Goal: Task Accomplishment & Management: Manage account settings

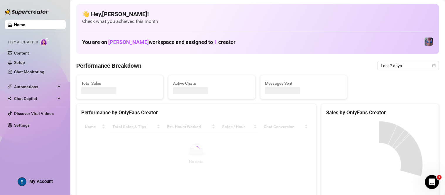
click at [51, 182] on span "My Account" at bounding box center [40, 181] width 23 height 5
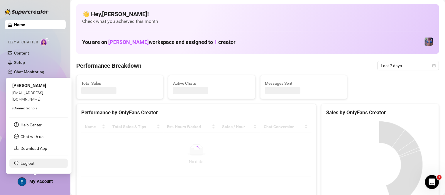
click at [35, 161] on link "Log out" at bounding box center [28, 163] width 14 height 5
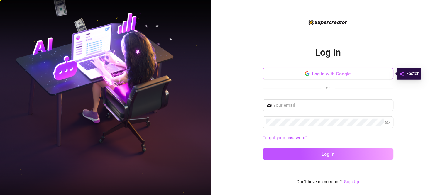
click at [162, 75] on button "Log in with Google" at bounding box center [328, 74] width 131 height 12
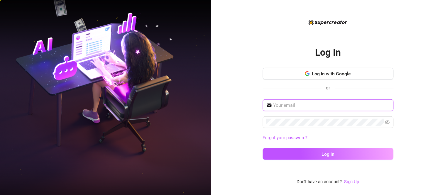
drag, startPoint x: 353, startPoint y: 106, endPoint x: 357, endPoint y: 109, distance: 4.2
click at [162, 106] on input "text" at bounding box center [331, 105] width 117 height 7
type input "[EMAIL_ADDRESS][DOMAIN_NAME]"
click at [162, 127] on span at bounding box center [328, 122] width 131 height 12
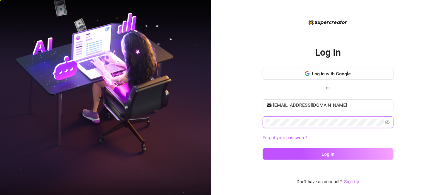
click at [162, 148] on button "Log in" at bounding box center [328, 154] width 131 height 12
